Goal: Find specific page/section: Find specific page/section

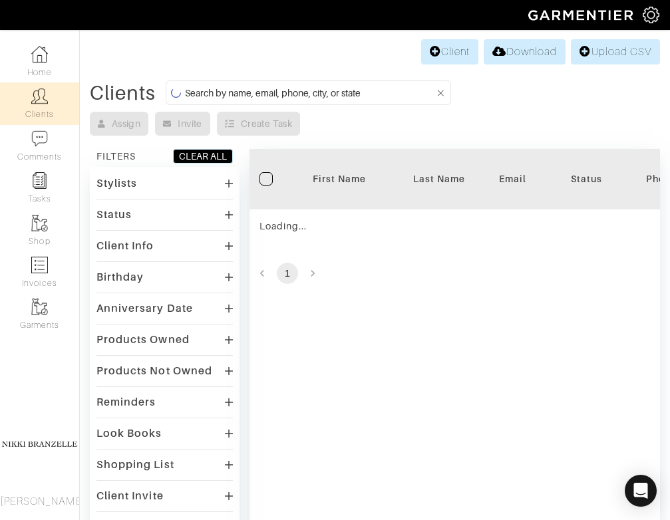
click at [213, 98] on input at bounding box center [310, 93] width 250 height 17
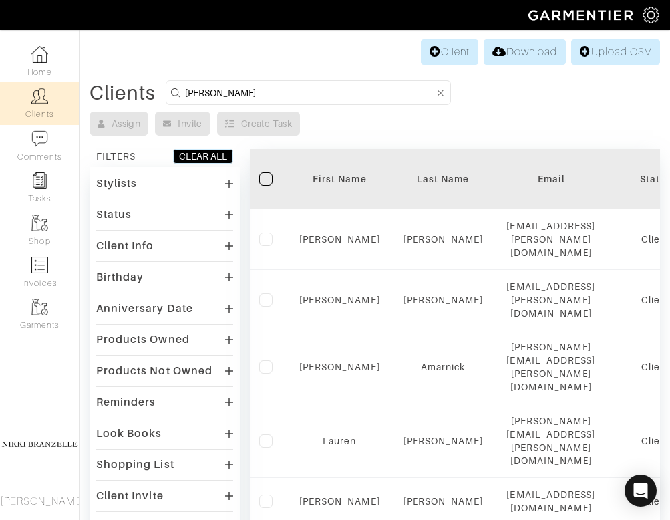
type input "rachel"
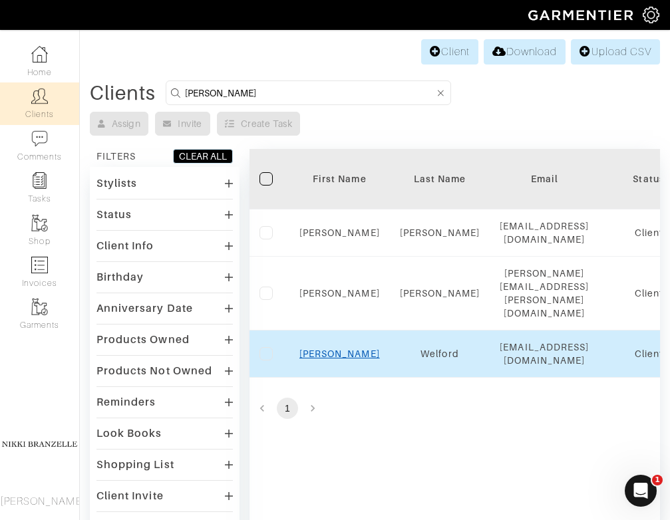
click at [347, 349] on link "Rachel" at bounding box center [339, 354] width 81 height 11
